Goal: Task Accomplishment & Management: Manage account settings

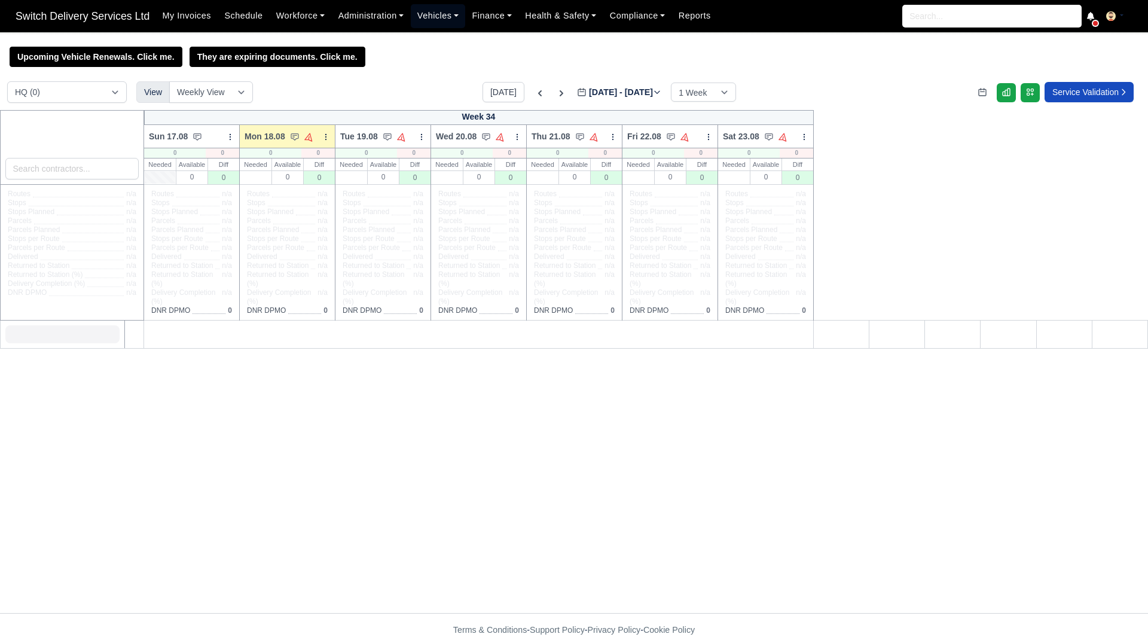
click at [440, 19] on link "Vehicles" at bounding box center [438, 15] width 55 height 23
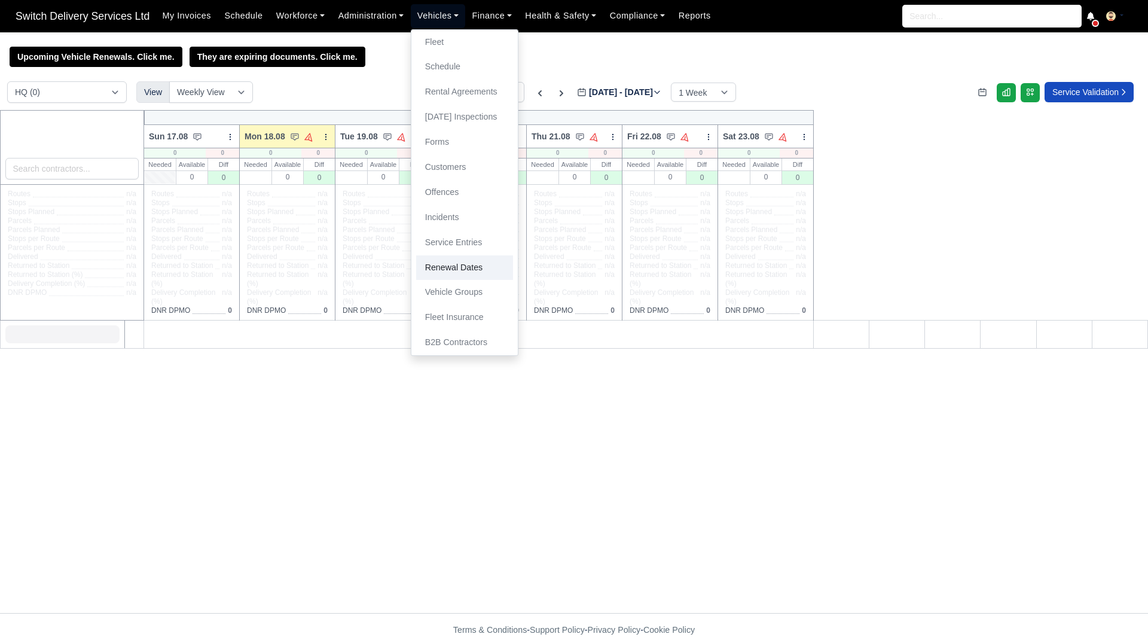
click at [471, 269] on link "Renewal Dates" at bounding box center [464, 267] width 97 height 25
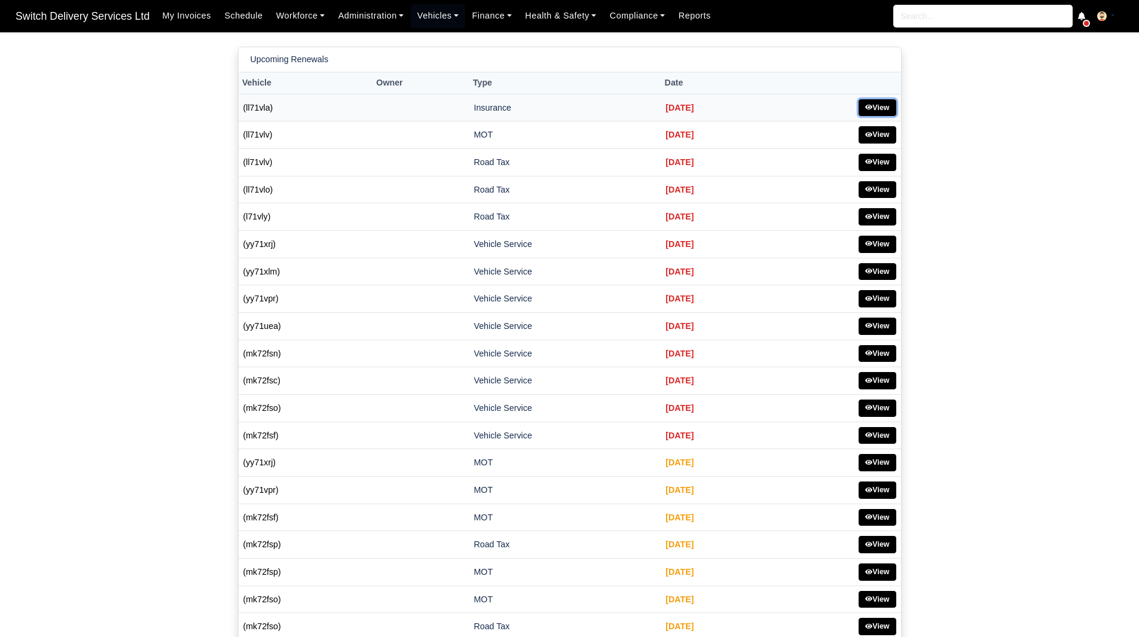
click at [878, 109] on link "View" at bounding box center [878, 107] width 38 height 17
click at [881, 246] on link "View" at bounding box center [878, 244] width 38 height 17
click at [1012, 182] on main "Upcoming Renewals Vehicle Owner Type Date (ll71vla) Insurance Jan 10, 2024 (ll7…" at bounding box center [569, 474] width 1139 height 854
click at [872, 112] on link "View" at bounding box center [878, 107] width 38 height 17
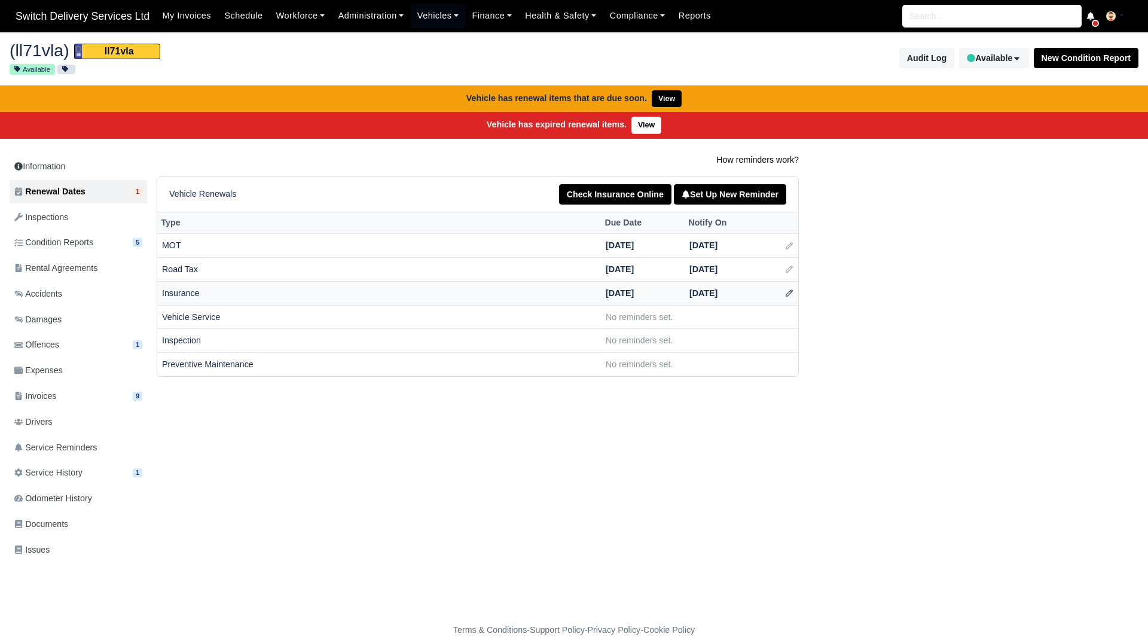
click at [792, 295] on icon at bounding box center [789, 293] width 8 height 8
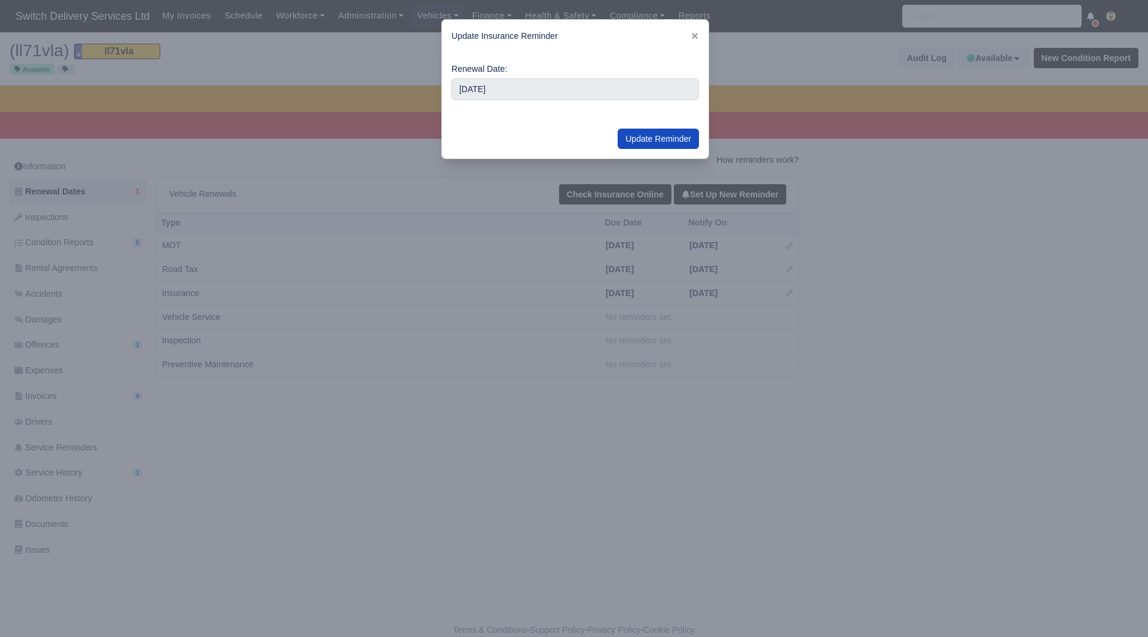
click at [904, 206] on div at bounding box center [574, 318] width 1148 height 637
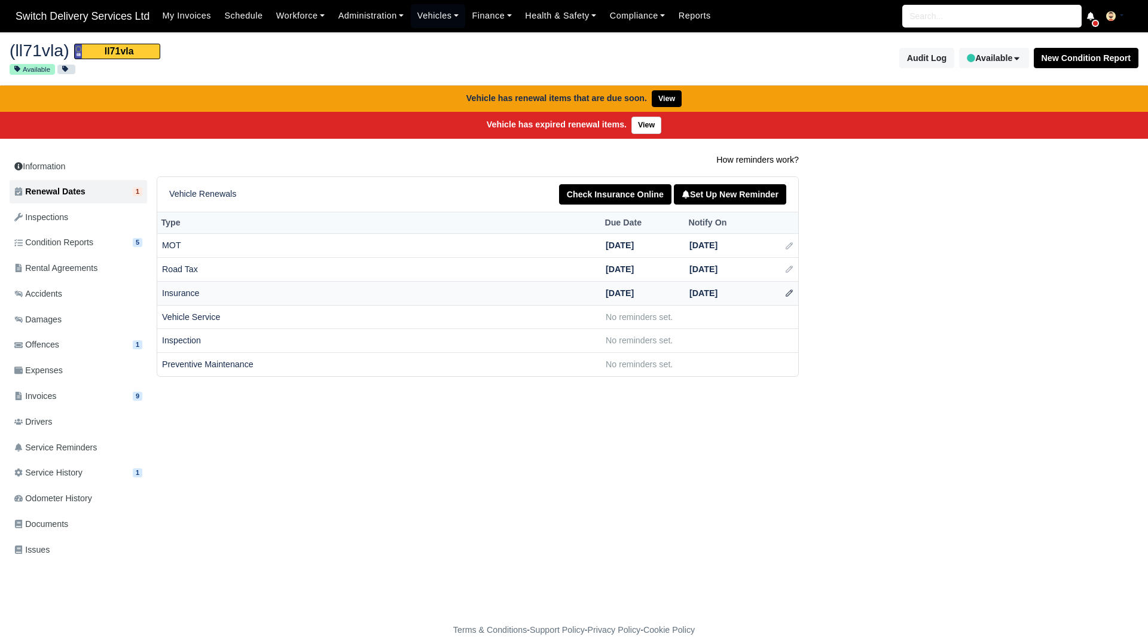
click at [789, 295] on icon at bounding box center [789, 293] width 8 height 8
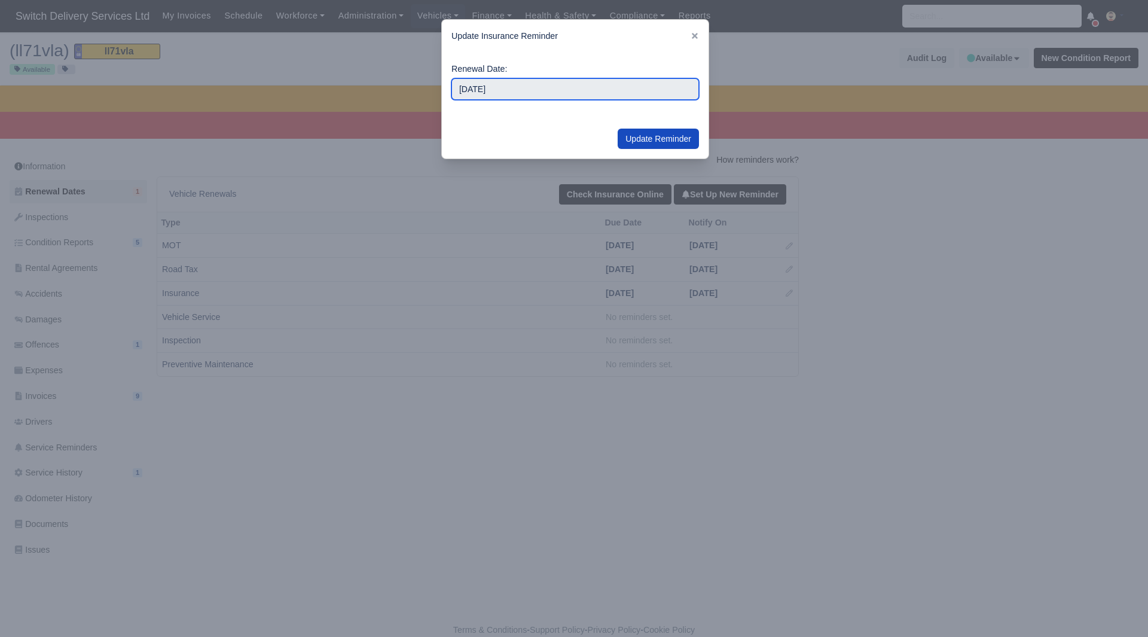
click at [524, 86] on input "2024-01-10" at bounding box center [575, 89] width 248 height 22
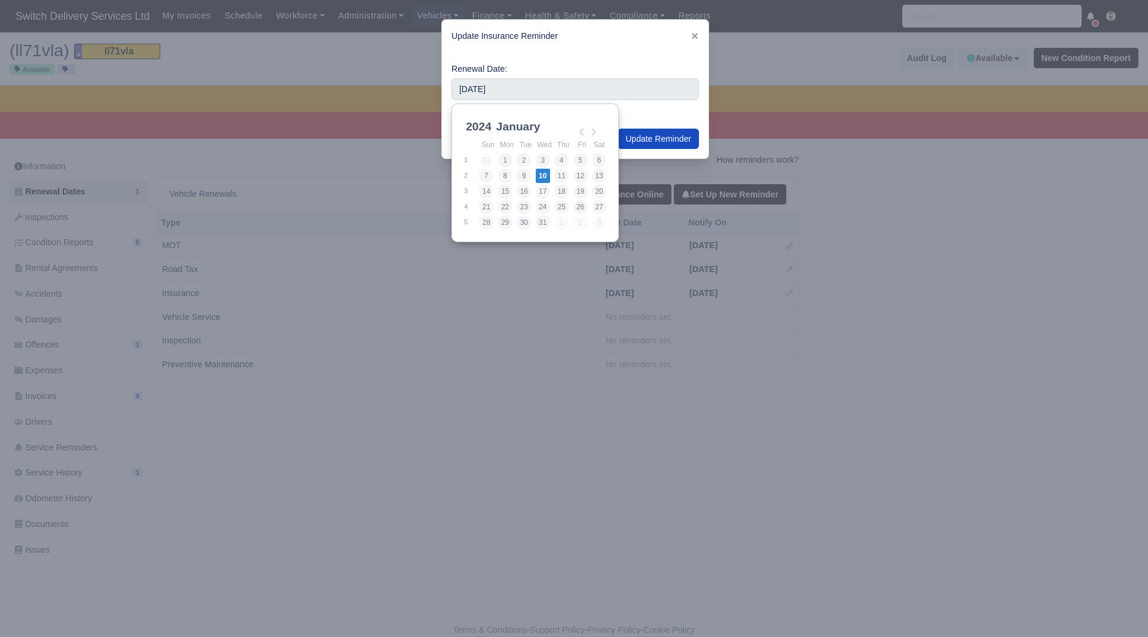
scroll to position [3, 0]
click at [471, 131] on select "2021 2022 2023 2024 2025 2026 2027 2028 2029 2030" at bounding box center [490, 130] width 54 height 25
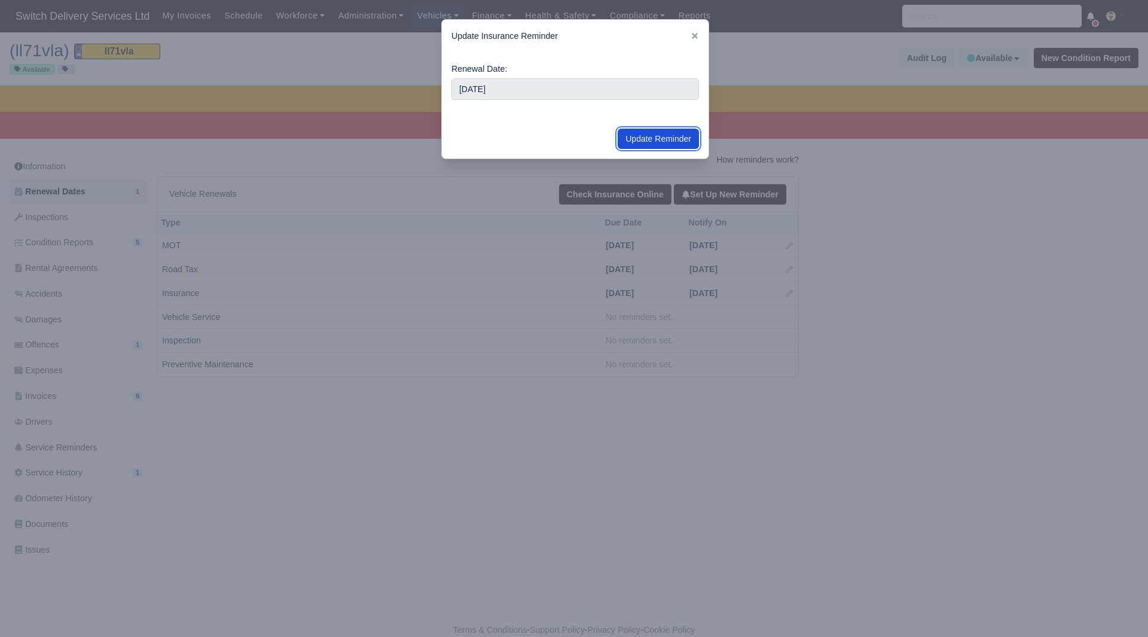
click at [659, 138] on button "Update Reminder" at bounding box center [658, 139] width 81 height 20
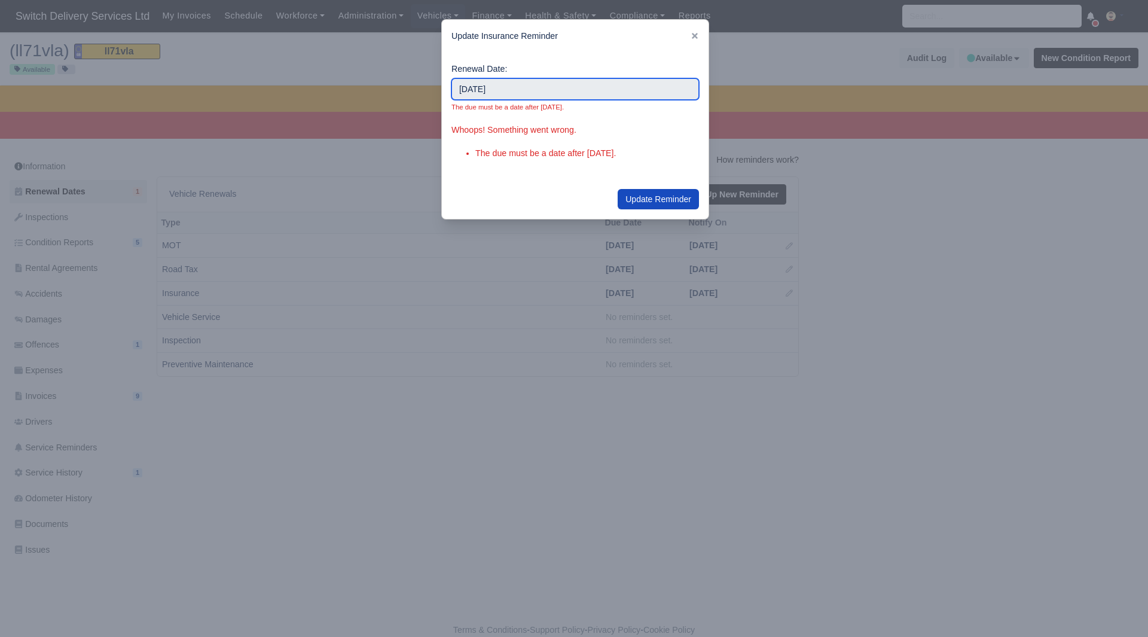
click at [586, 94] on input "2025-01-01" at bounding box center [575, 89] width 248 height 22
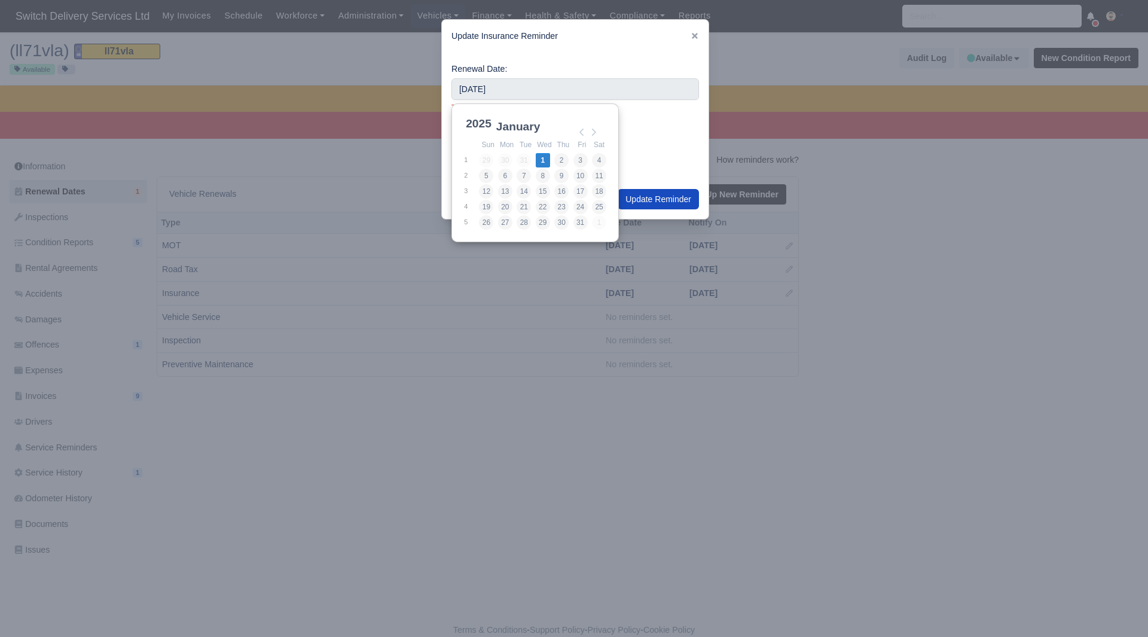
click at [481, 123] on select "2021 2022 2023 2024 2025 2026 2027 2028 2029 2030" at bounding box center [490, 130] width 54 height 25
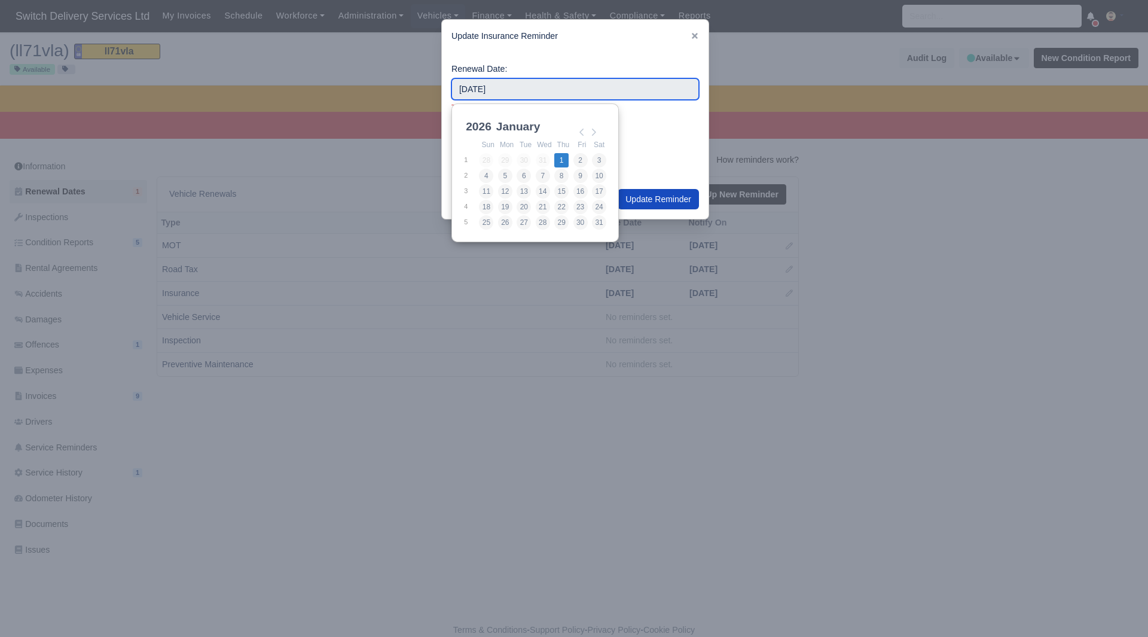
type input "2026-01-01"
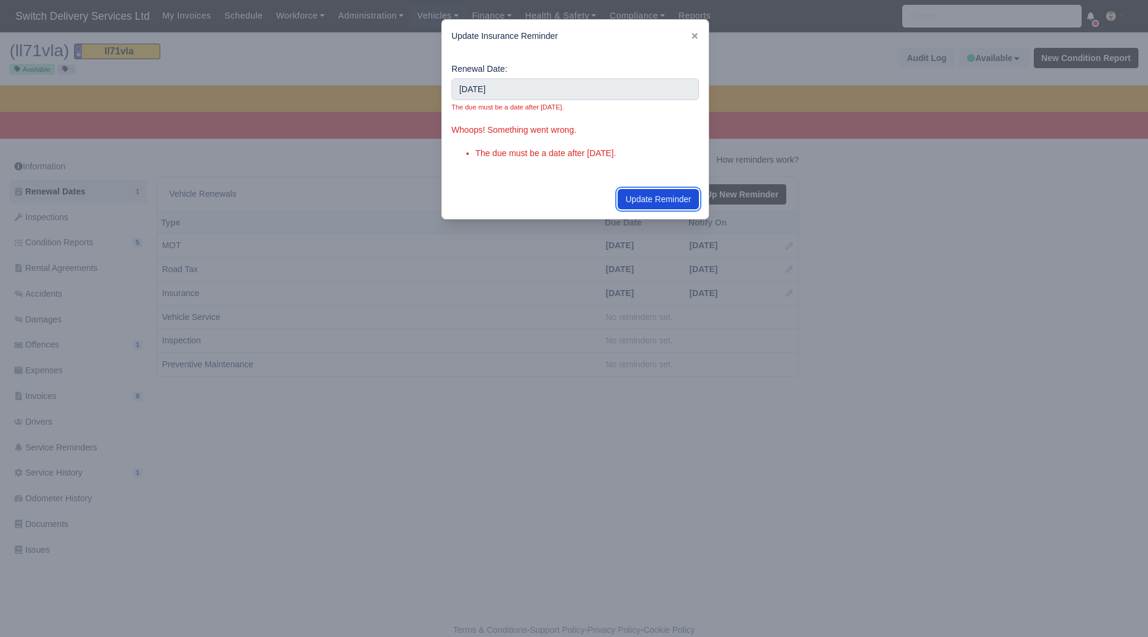
click at [651, 193] on button "Update Reminder" at bounding box center [658, 199] width 81 height 20
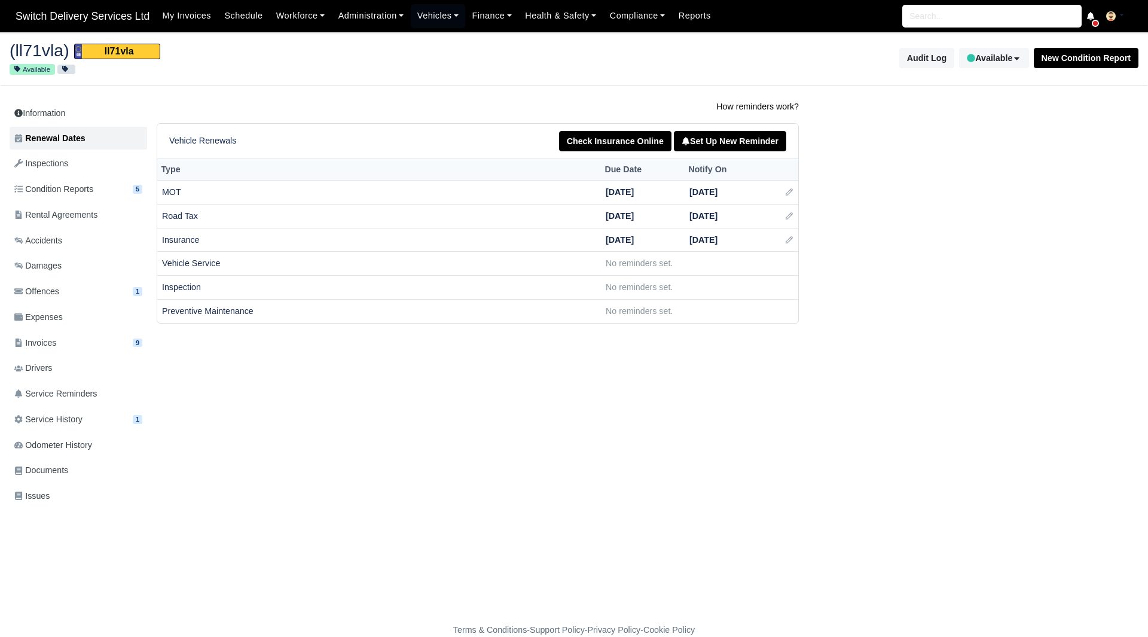
click at [858, 237] on div "How reminders work? Vehicle Renewals Check Insurance Online Set Up New Reminder…" at bounding box center [643, 212] width 990 height 224
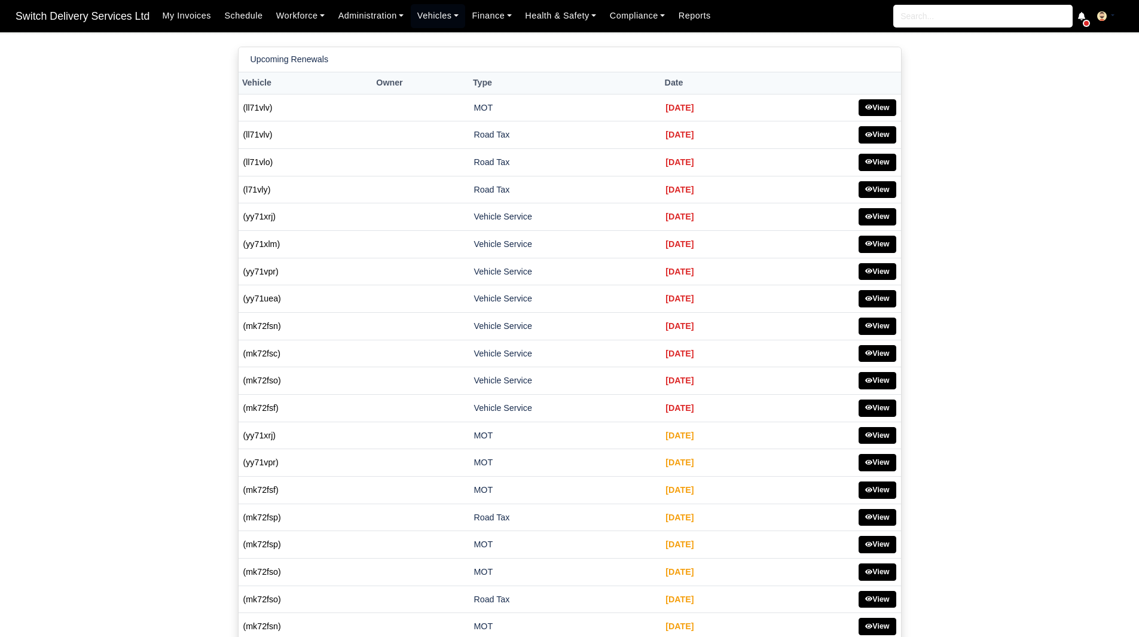
click at [1076, 242] on main "Upcoming Renewals Vehicle Owner Type Date (ll71vlv) MOT [DATE] (ll71vlv) Road T…" at bounding box center [569, 460] width 1139 height 826
